Goal: Transaction & Acquisition: Purchase product/service

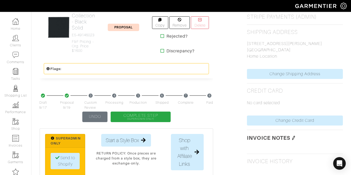
scroll to position [264, 0]
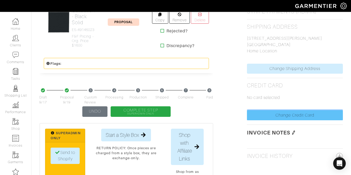
click at [283, 114] on link "Change Credit Card" at bounding box center [295, 115] width 96 height 10
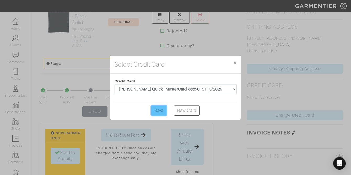
click at [160, 110] on input "Save" at bounding box center [158, 110] width 15 height 10
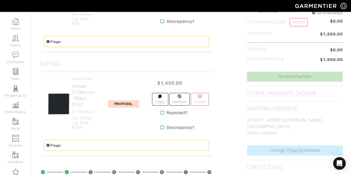
scroll to position [183, 0]
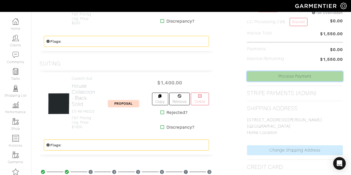
click at [274, 78] on link "Process Payment" at bounding box center [295, 76] width 96 height 10
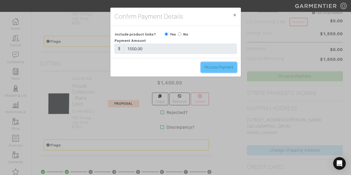
click at [217, 65] on input "Process Payment" at bounding box center [219, 67] width 36 height 10
type input "Process Payment"
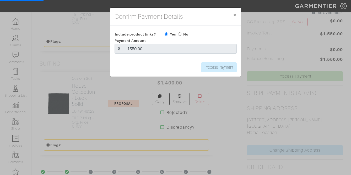
scroll to position [0, 0]
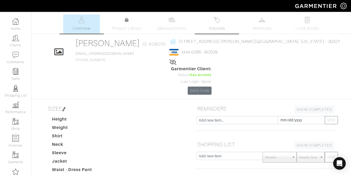
click at [218, 21] on img at bounding box center [217, 20] width 7 height 7
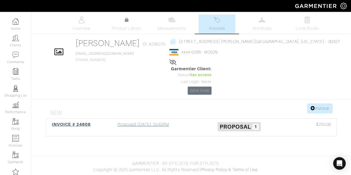
click at [170, 121] on div "Proposed 09/18/25 10:45PM" at bounding box center [144, 127] width 96 height 12
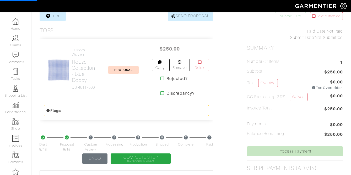
scroll to position [108, 0]
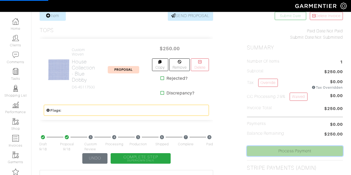
click at [303, 149] on link "Process Payment" at bounding box center [295, 151] width 96 height 10
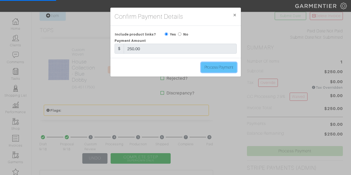
click at [215, 68] on input "Process Payment" at bounding box center [219, 67] width 36 height 10
type input "Processing Payment..."
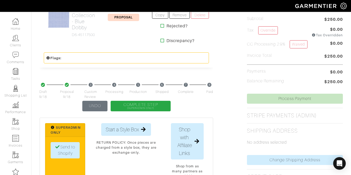
scroll to position [160, 0]
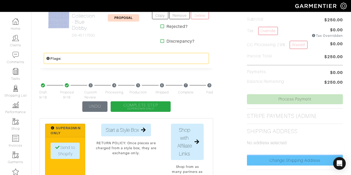
click at [285, 161] on link "Change Shipping Address" at bounding box center [295, 160] width 96 height 10
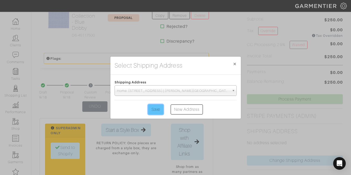
click at [158, 108] on input "Save" at bounding box center [155, 109] width 15 height 10
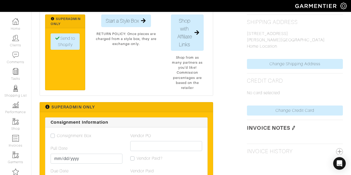
scroll to position [270, 0]
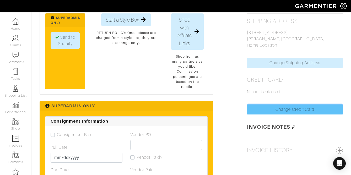
click at [276, 109] on link "Change Credit Card" at bounding box center [295, 109] width 96 height 10
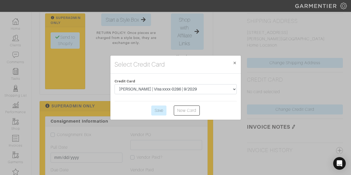
click at [159, 104] on form "Credit Card Steven James Getty | Visa xxxx-0286 | 9/2029 Save New Card" at bounding box center [176, 97] width 122 height 38
click at [158, 110] on input "Save" at bounding box center [158, 110] width 15 height 10
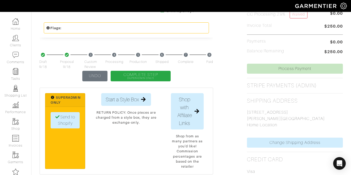
scroll to position [186, 0]
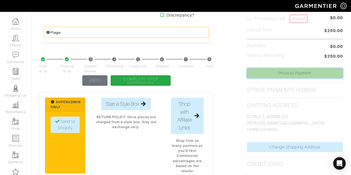
click at [272, 70] on link "Process Payment" at bounding box center [295, 73] width 96 height 10
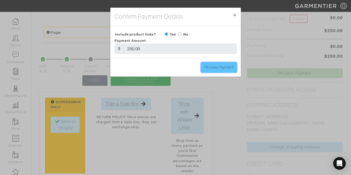
click at [203, 66] on input "Process Payment" at bounding box center [219, 67] width 36 height 10
type input "Process Payment"
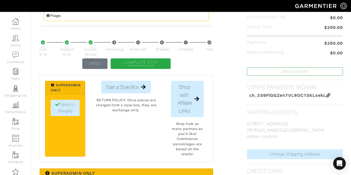
scroll to position [0, 0]
